Goal: Transaction & Acquisition: Purchase product/service

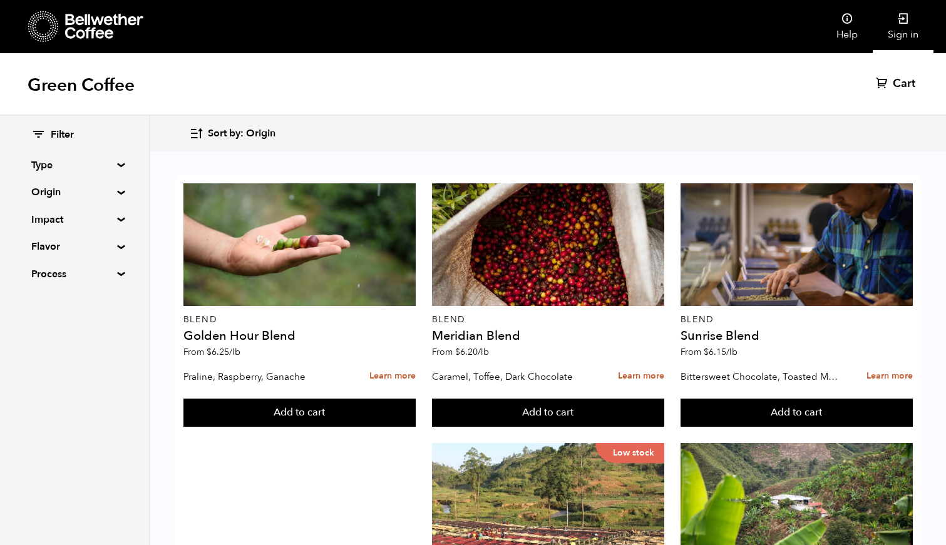
click at [900, 28] on link "Sign in" at bounding box center [902, 26] width 61 height 53
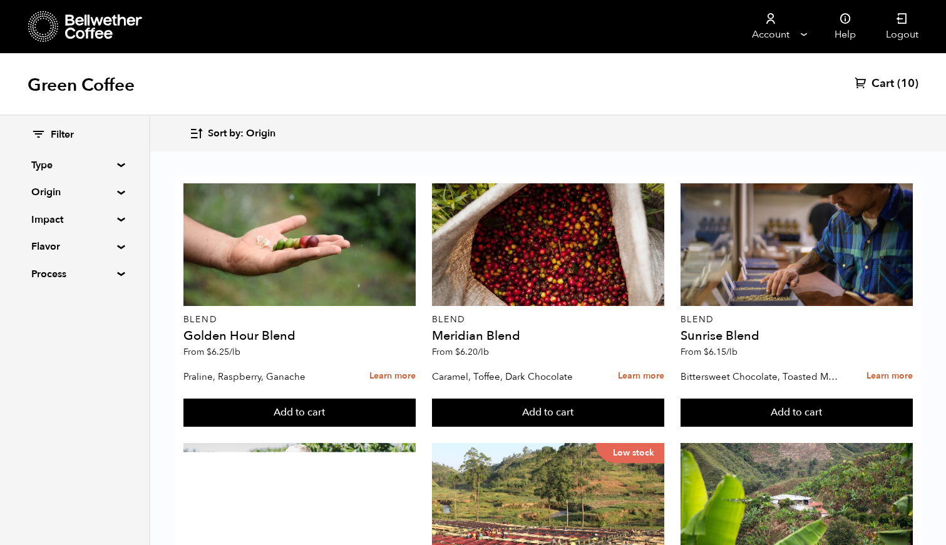
click at [887, 81] on span "Cart" at bounding box center [882, 83] width 23 height 15
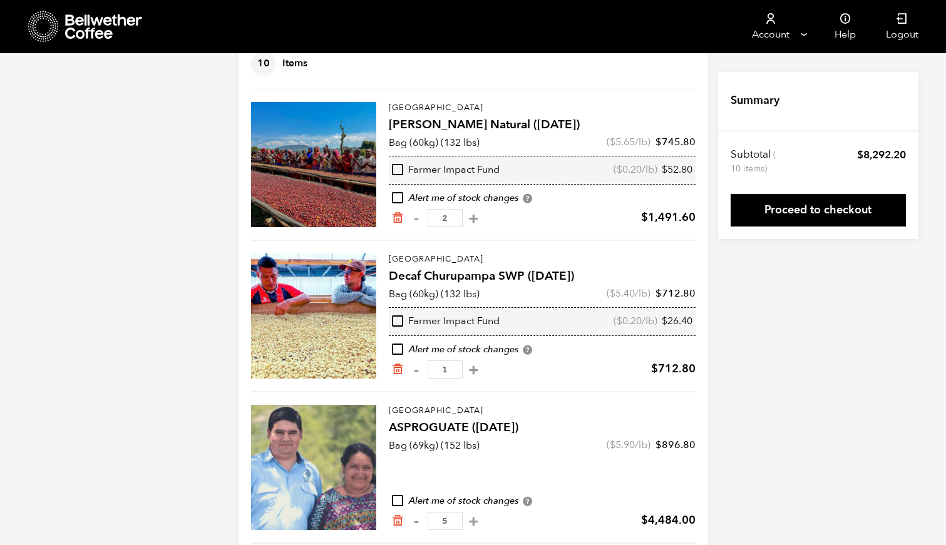
scroll to position [91, 0]
